Goal: Information Seeking & Learning: Learn about a topic

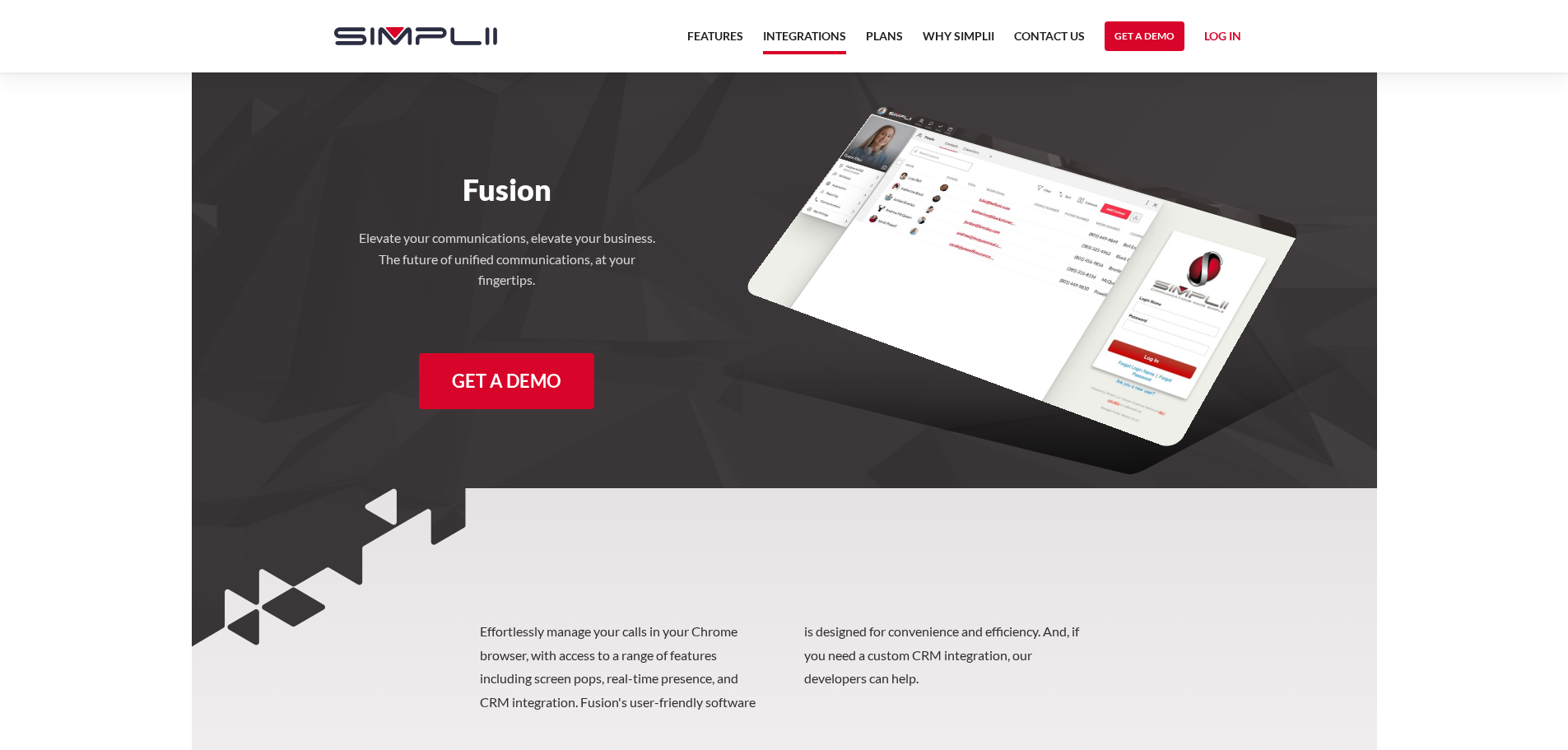
click at [802, 30] on link "Integrations" at bounding box center [804, 40] width 83 height 28
click at [477, 369] on link "Get a Demo" at bounding box center [507, 381] width 176 height 56
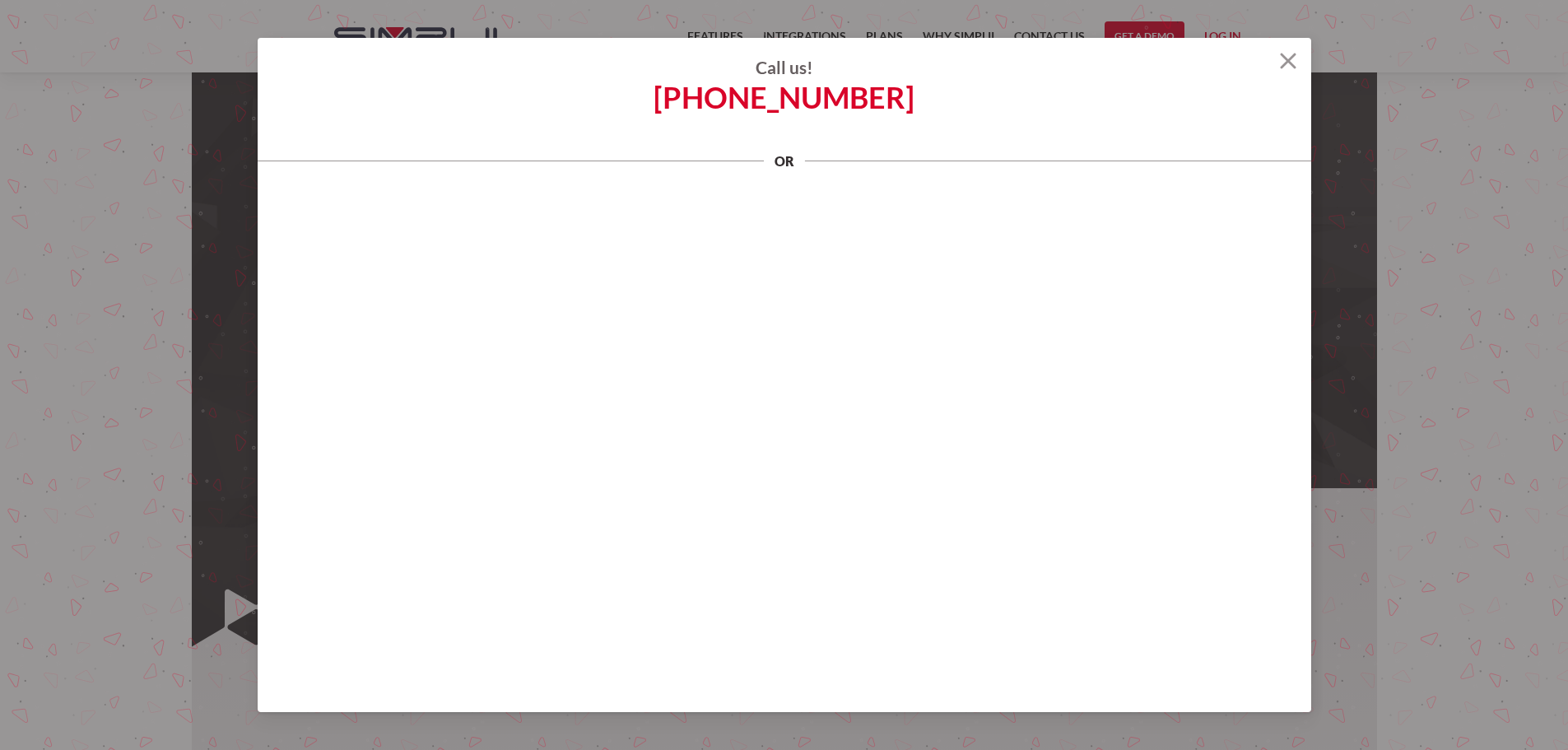
click at [1291, 58] on img at bounding box center [1288, 61] width 16 height 16
